Goal: Navigation & Orientation: Find specific page/section

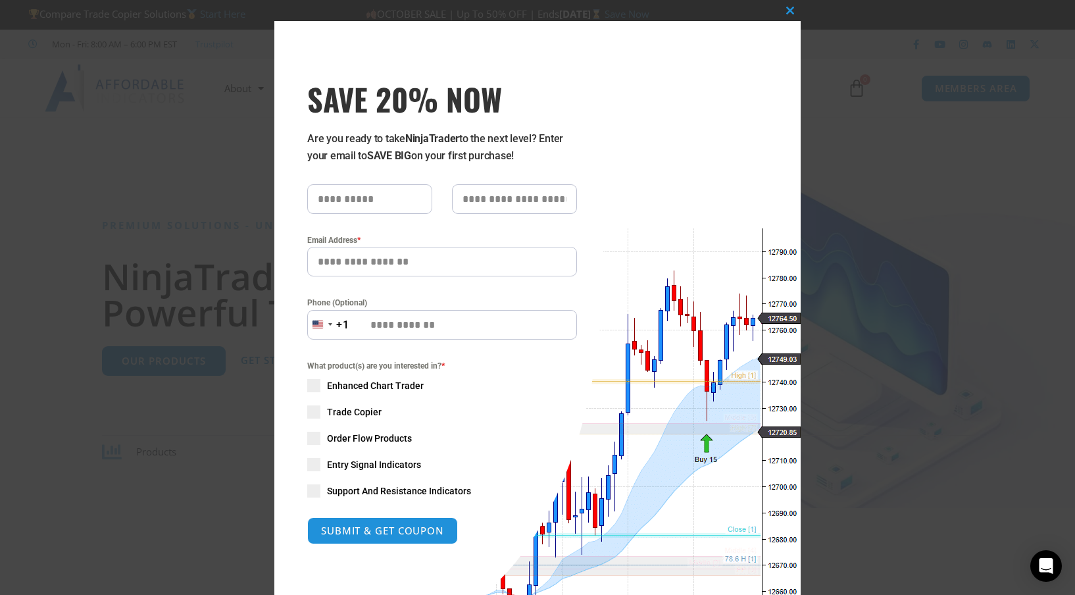
click at [40, 325] on div "Close this module SAVE 20% NOW Are you ready to take NinjaTrader to the next le…" at bounding box center [537, 297] width 1075 height 595
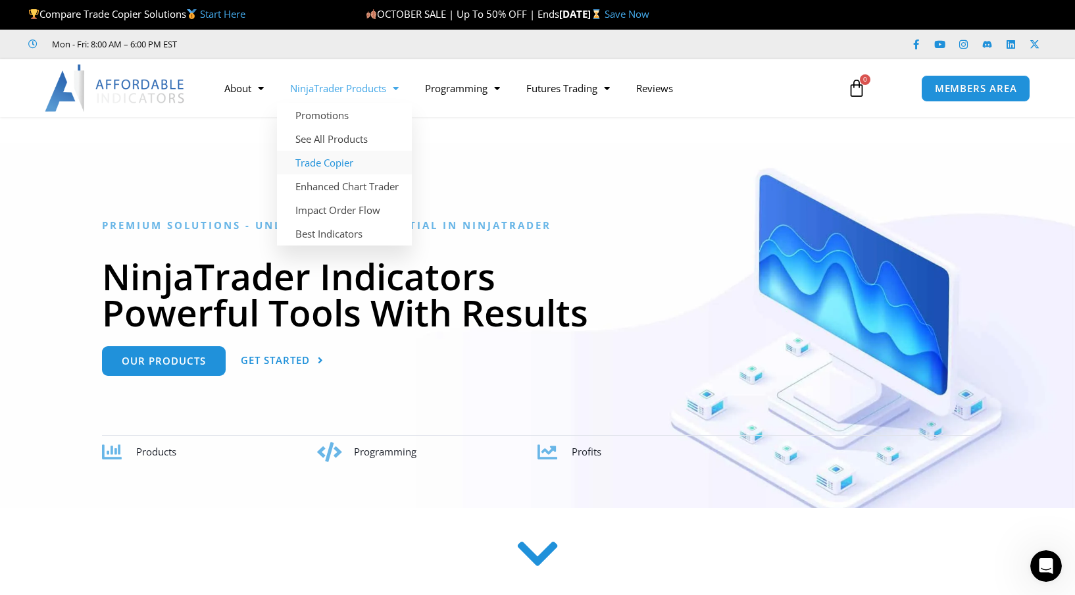
click at [330, 163] on link "Trade Copier" at bounding box center [344, 163] width 135 height 24
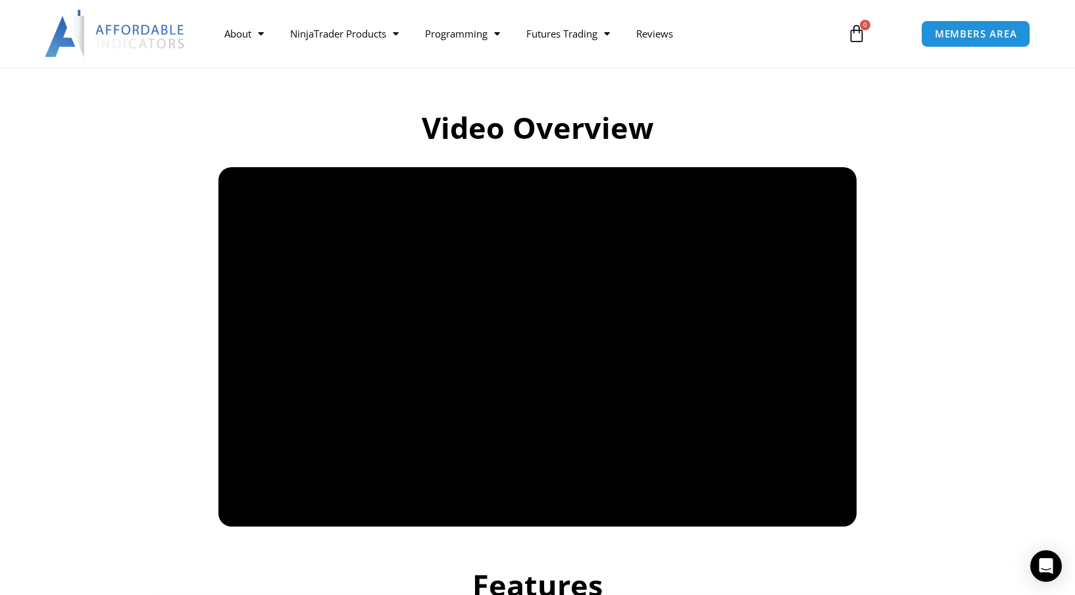
scroll to position [857, 0]
